Goal: Use online tool/utility: Utilize a website feature to perform a specific function

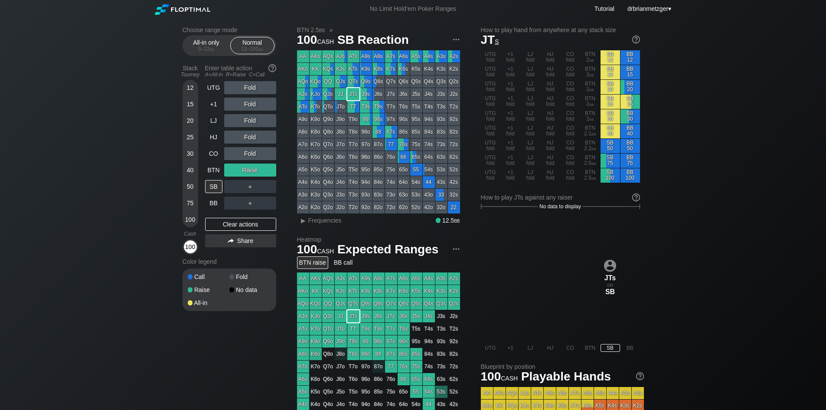
click at [187, 245] on div "100" at bounding box center [190, 246] width 13 height 13
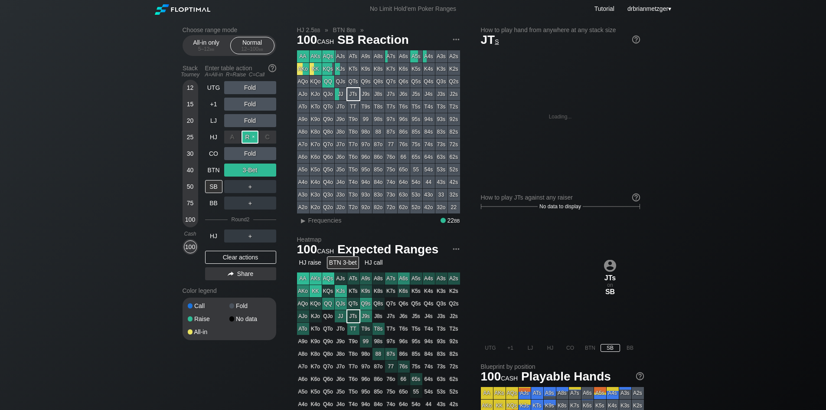
click at [251, 134] on div "R ✕" at bounding box center [249, 136] width 17 height 13
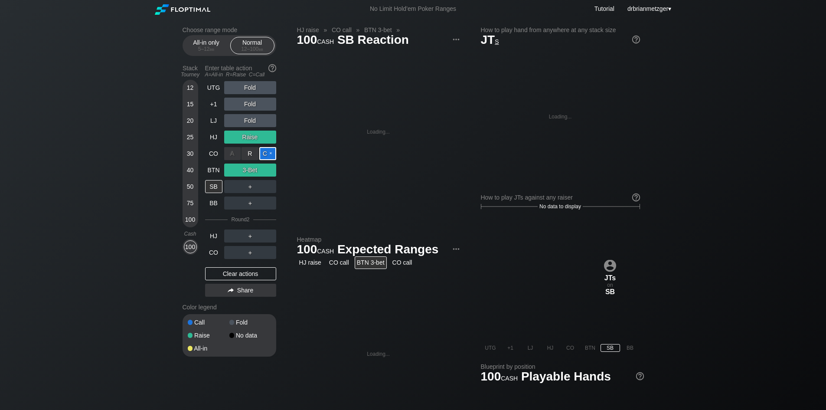
click at [268, 152] on div "C ✕" at bounding box center [267, 153] width 17 height 13
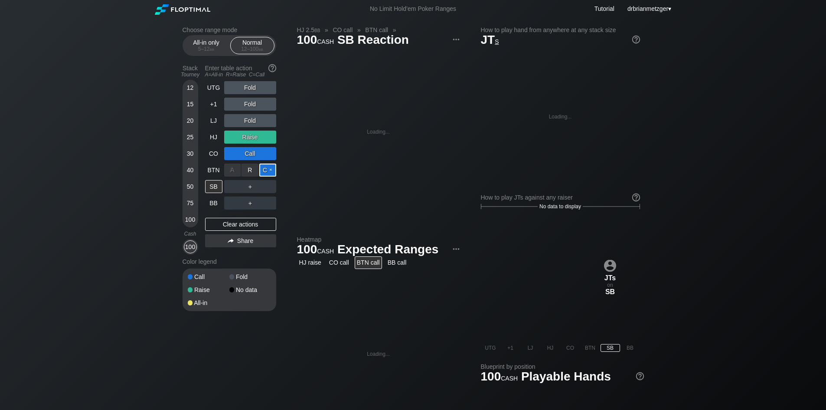
click at [267, 170] on div "C ✕" at bounding box center [267, 169] width 17 height 13
click at [218, 203] on div "BB" at bounding box center [213, 202] width 17 height 13
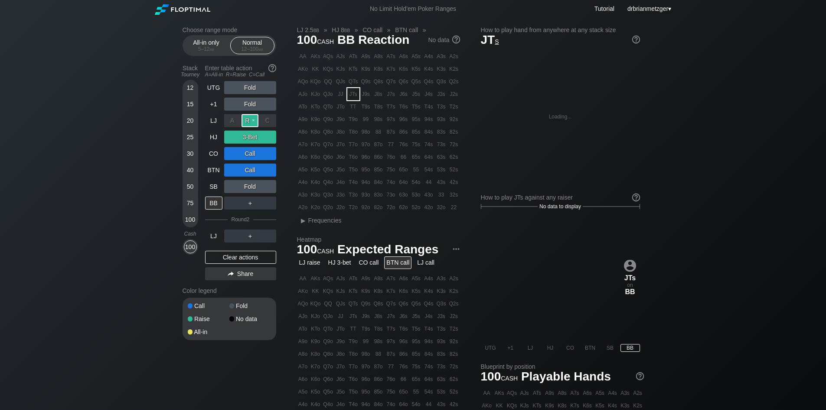
click at [251, 120] on div "R ✕" at bounding box center [249, 120] width 17 height 13
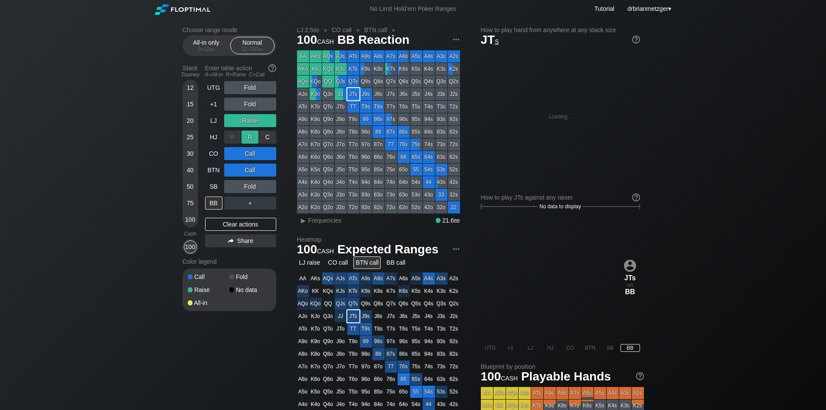
click at [254, 136] on div "R ✕" at bounding box center [249, 136] width 17 height 13
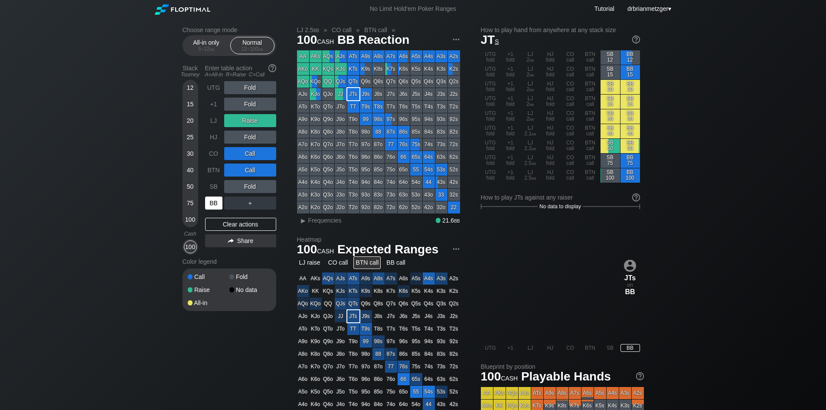
click at [213, 202] on div "BB" at bounding box center [213, 202] width 17 height 13
